Goal: Entertainment & Leisure: Consume media (video, audio)

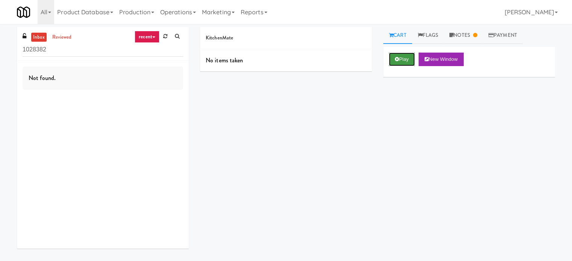
click at [407, 56] on button "Play" at bounding box center [402, 60] width 26 height 14
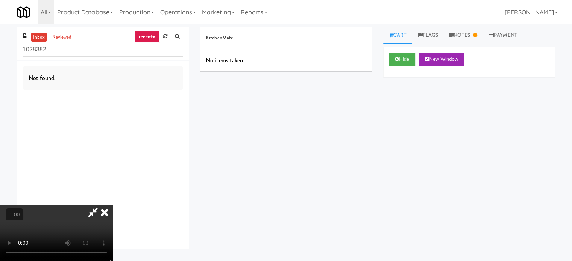
click at [113, 205] on video at bounding box center [56, 233] width 113 height 56
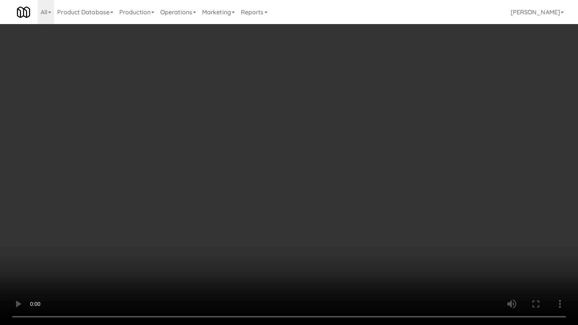
click at [305, 225] on video at bounding box center [289, 162] width 578 height 325
click at [305, 223] on video at bounding box center [289, 162] width 578 height 325
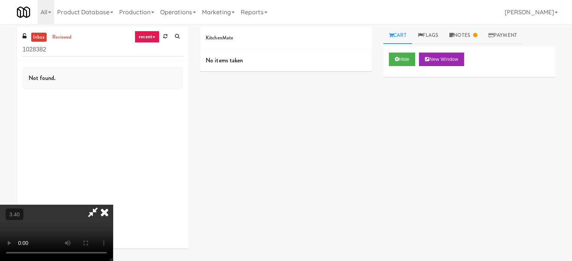
click at [113, 205] on video at bounding box center [56, 233] width 113 height 56
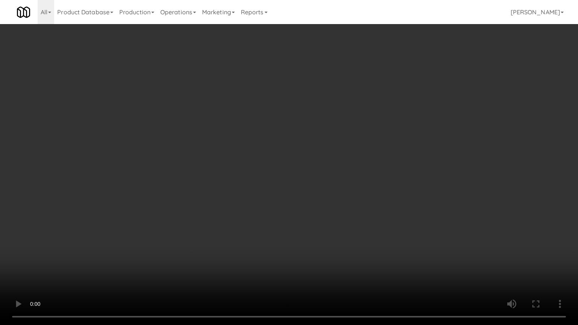
click at [267, 208] on video at bounding box center [289, 162] width 578 height 325
click at [271, 204] on video at bounding box center [289, 162] width 578 height 325
click at [289, 178] on video at bounding box center [289, 162] width 578 height 325
click at [290, 176] on video at bounding box center [289, 162] width 578 height 325
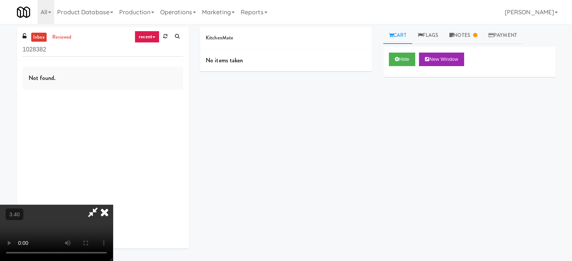
click at [113, 205] on icon at bounding box center [104, 212] width 17 height 15
